Goal: Task Accomplishment & Management: Manage account settings

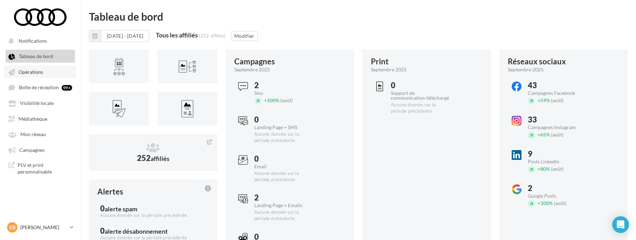
click at [39, 71] on span "Opérations" at bounding box center [31, 72] width 25 height 6
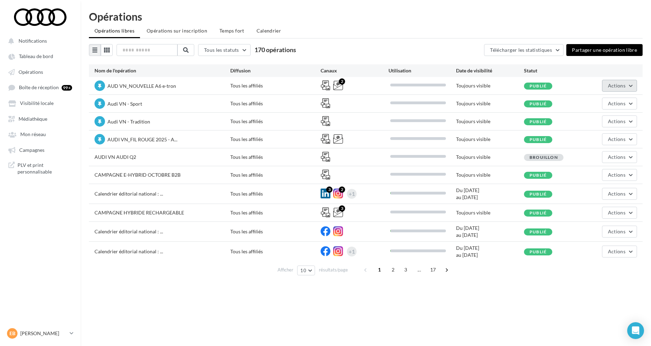
click at [625, 90] on button "Actions" at bounding box center [619, 86] width 35 height 12
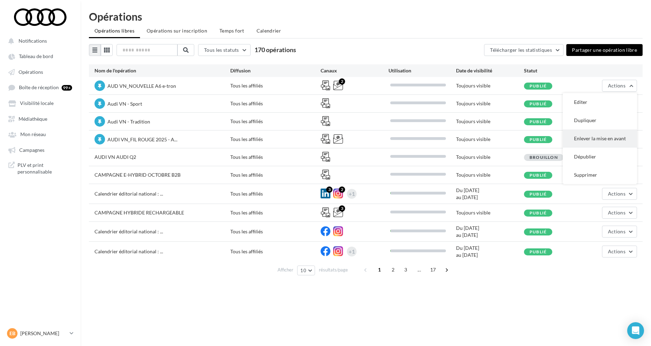
click at [594, 137] on button "Enlever la mise en avant" at bounding box center [600, 139] width 74 height 18
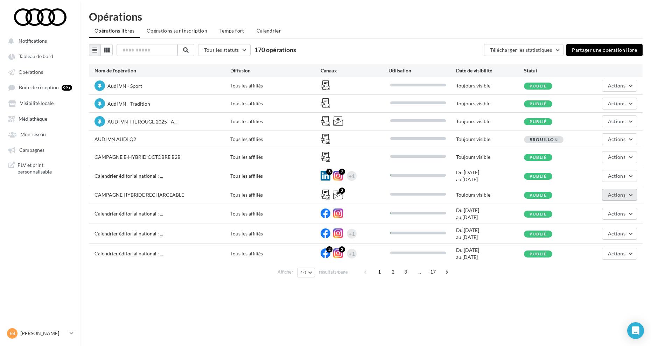
click at [618, 196] on span "Actions" at bounding box center [617, 195] width 18 height 6
click at [598, 240] on button "Mettre en avant" at bounding box center [602, 248] width 70 height 18
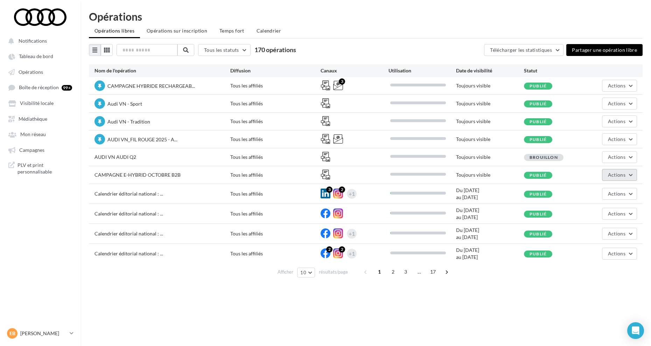
click at [617, 178] on span "Actions" at bounding box center [617, 175] width 18 height 6
click at [599, 230] on button "Mettre en avant" at bounding box center [602, 228] width 70 height 18
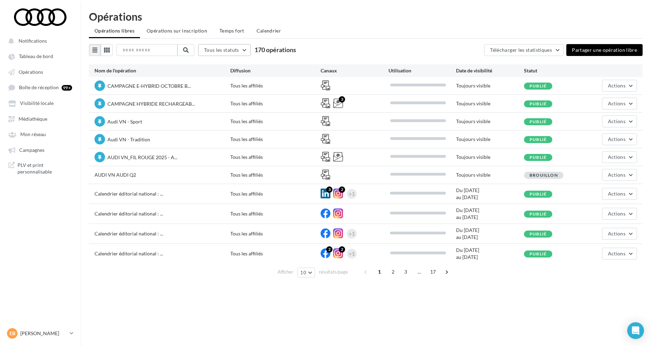
click at [227, 51] on span "Tous les statuts" at bounding box center [221, 50] width 35 height 6
click at [231, 83] on button "Publié" at bounding box center [250, 86] width 105 height 18
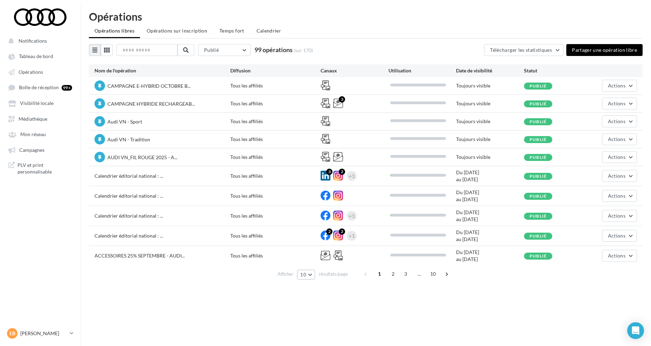
click at [310, 240] on button "10" at bounding box center [306, 275] width 18 height 10
click at [311, 240] on button "50" at bounding box center [321, 250] width 49 height 12
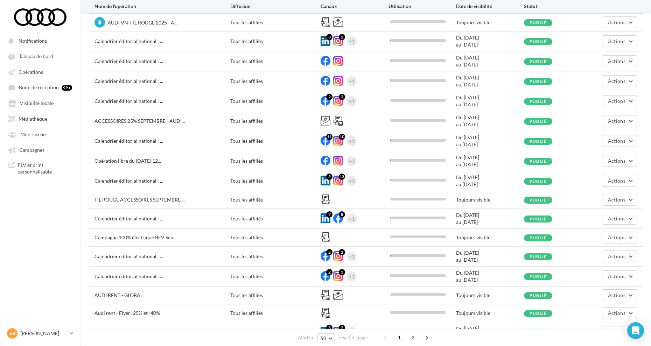
scroll to position [92, 0]
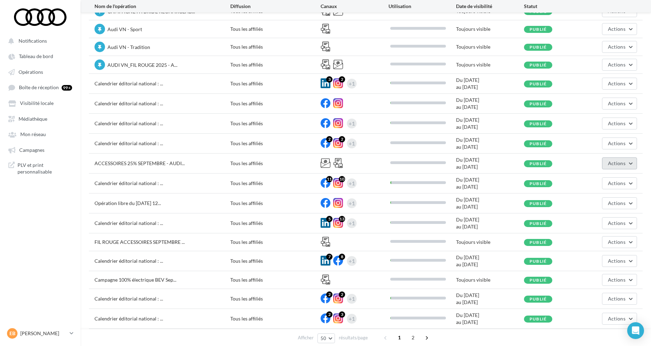
click at [617, 168] on button "Actions" at bounding box center [619, 164] width 35 height 12
click at [587, 218] on button "Mettre en avant" at bounding box center [602, 216] width 70 height 18
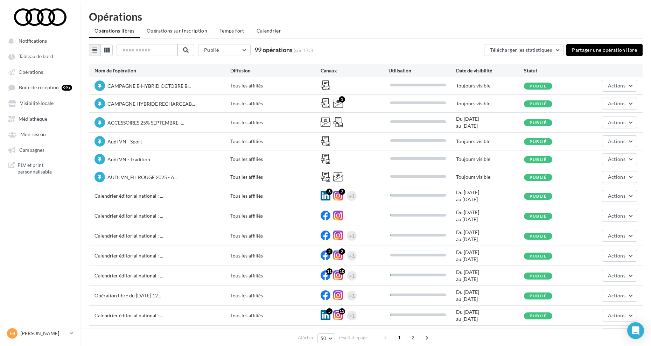
scroll to position [0, 0]
click at [156, 52] on input "text" at bounding box center [148, 50] width 62 height 12
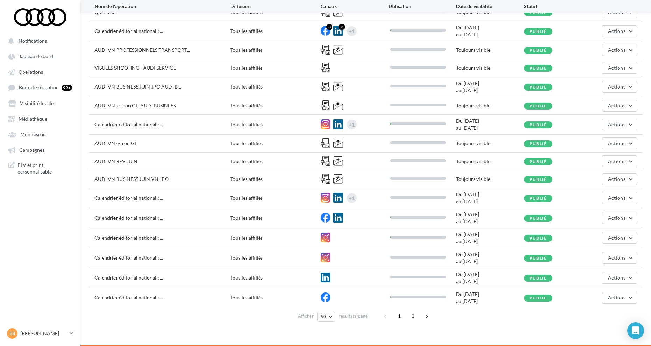
scroll to position [730, 0]
click at [326, 240] on span "50" at bounding box center [324, 317] width 6 height 6
click at [326, 240] on span "100" at bounding box center [327, 304] width 8 height 6
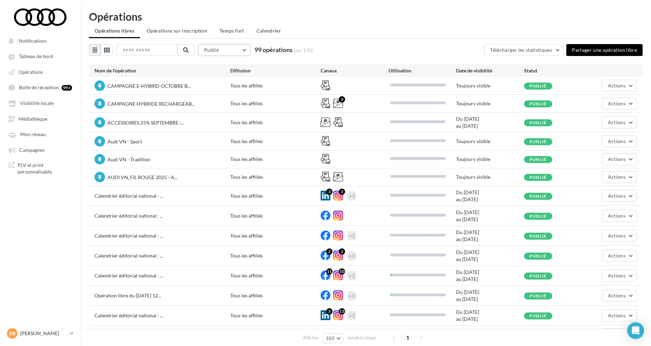
scroll to position [0, 0]
click at [34, 240] on p "[PERSON_NAME]" at bounding box center [43, 333] width 47 height 7
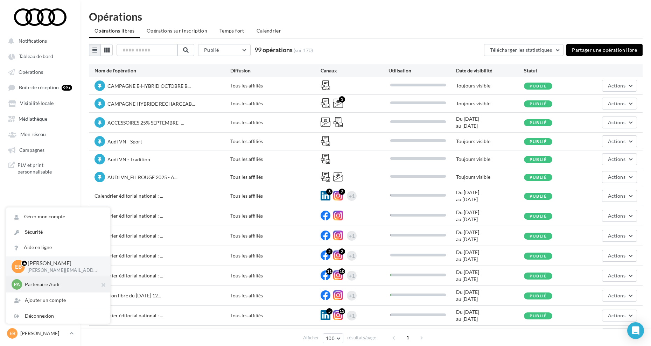
click at [48, 240] on p "Partenaire Audi" at bounding box center [63, 284] width 77 height 7
